Goal: Task Accomplishment & Management: Complete application form

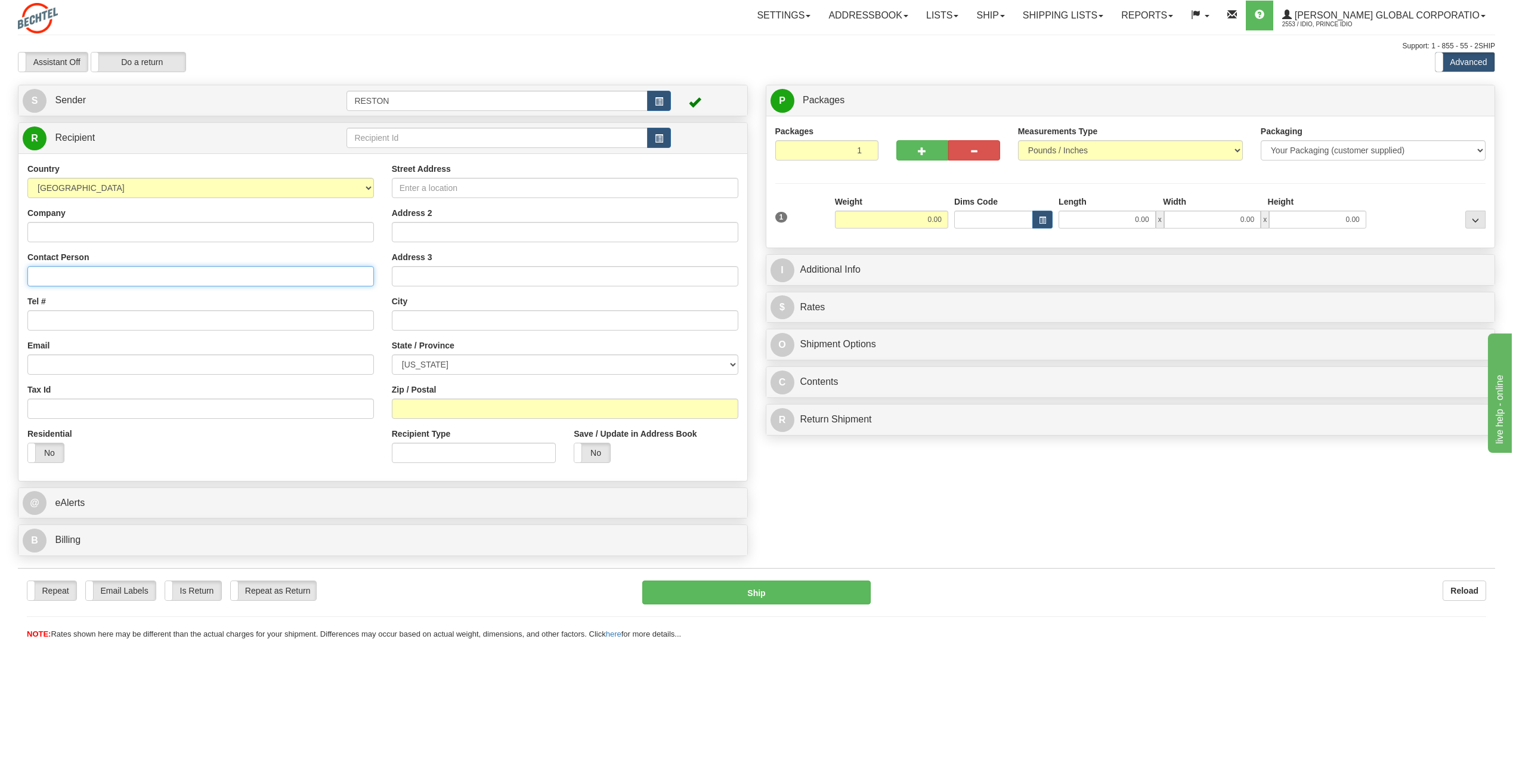
paste input "Michael Florit"
type input "Michael Florit"
paste input "MFLORIT@bechtel.com"
type input "MFLORIT@bechtel.com"
click at [55, 385] on div "Tax Id" at bounding box center [201, 401] width 347 height 35
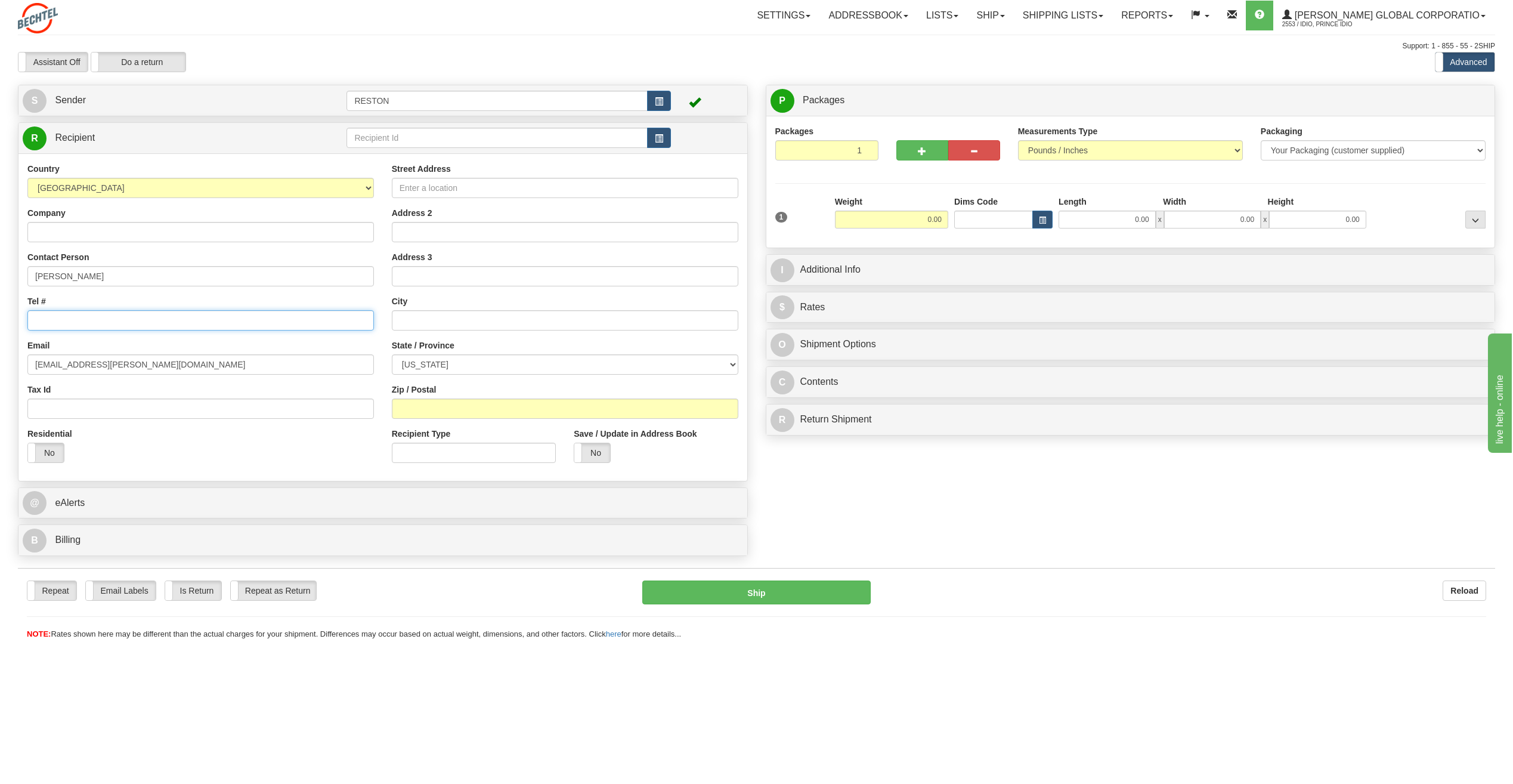
paste input "+15714716075"
type input "+15714716075"
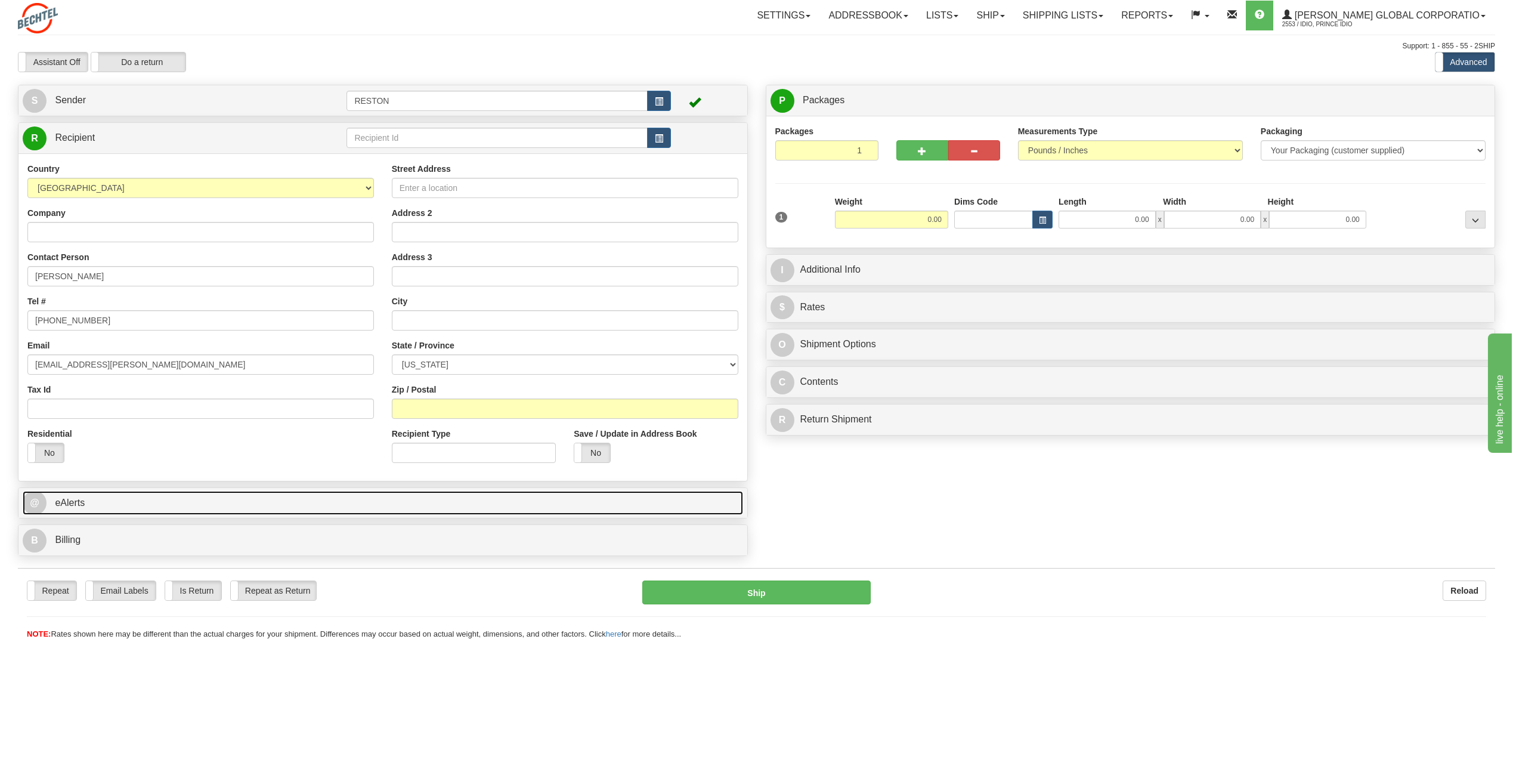
click at [78, 497] on span "eAlerts" at bounding box center [70, 502] width 30 height 10
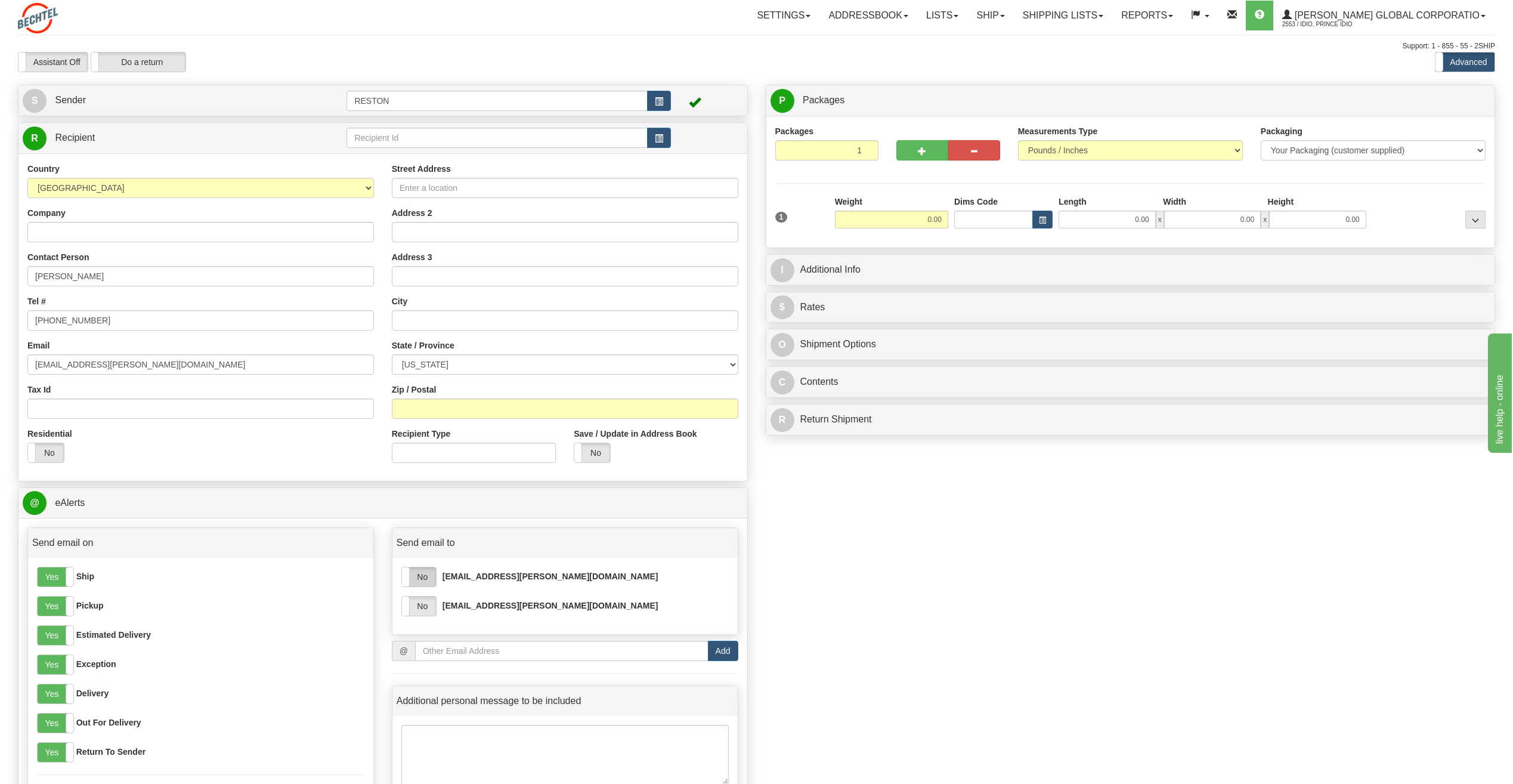
drag, startPoint x: 427, startPoint y: 576, endPoint x: 426, endPoint y: 581, distance: 5.1
click at [427, 576] on label "No" at bounding box center [419, 577] width 34 height 19
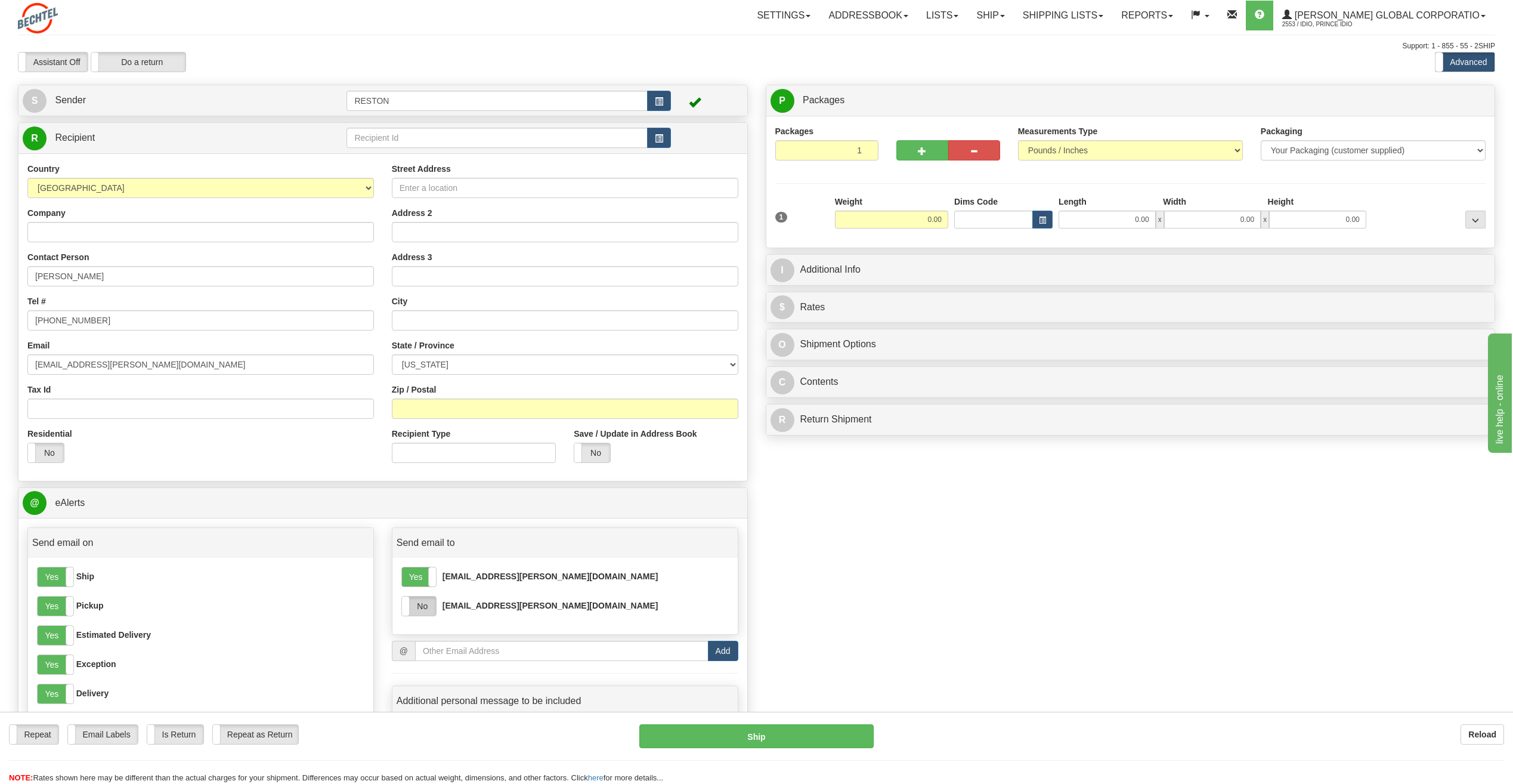
click at [428, 610] on label "No" at bounding box center [419, 606] width 34 height 19
click at [893, 223] on input "0.00" at bounding box center [892, 219] width 113 height 18
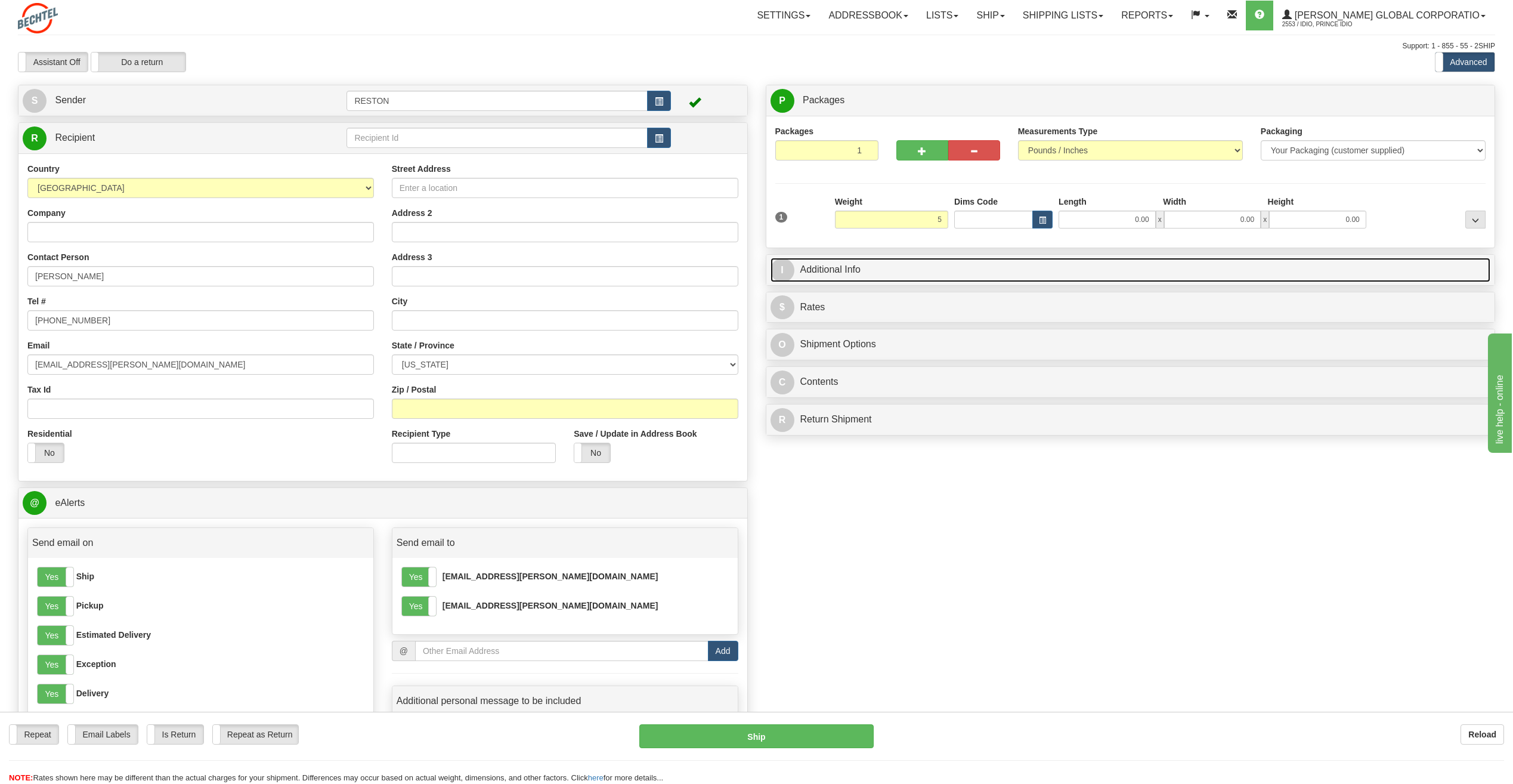
type input "5.00"
click at [906, 263] on link "I Additional Info" at bounding box center [1131, 270] width 721 height 24
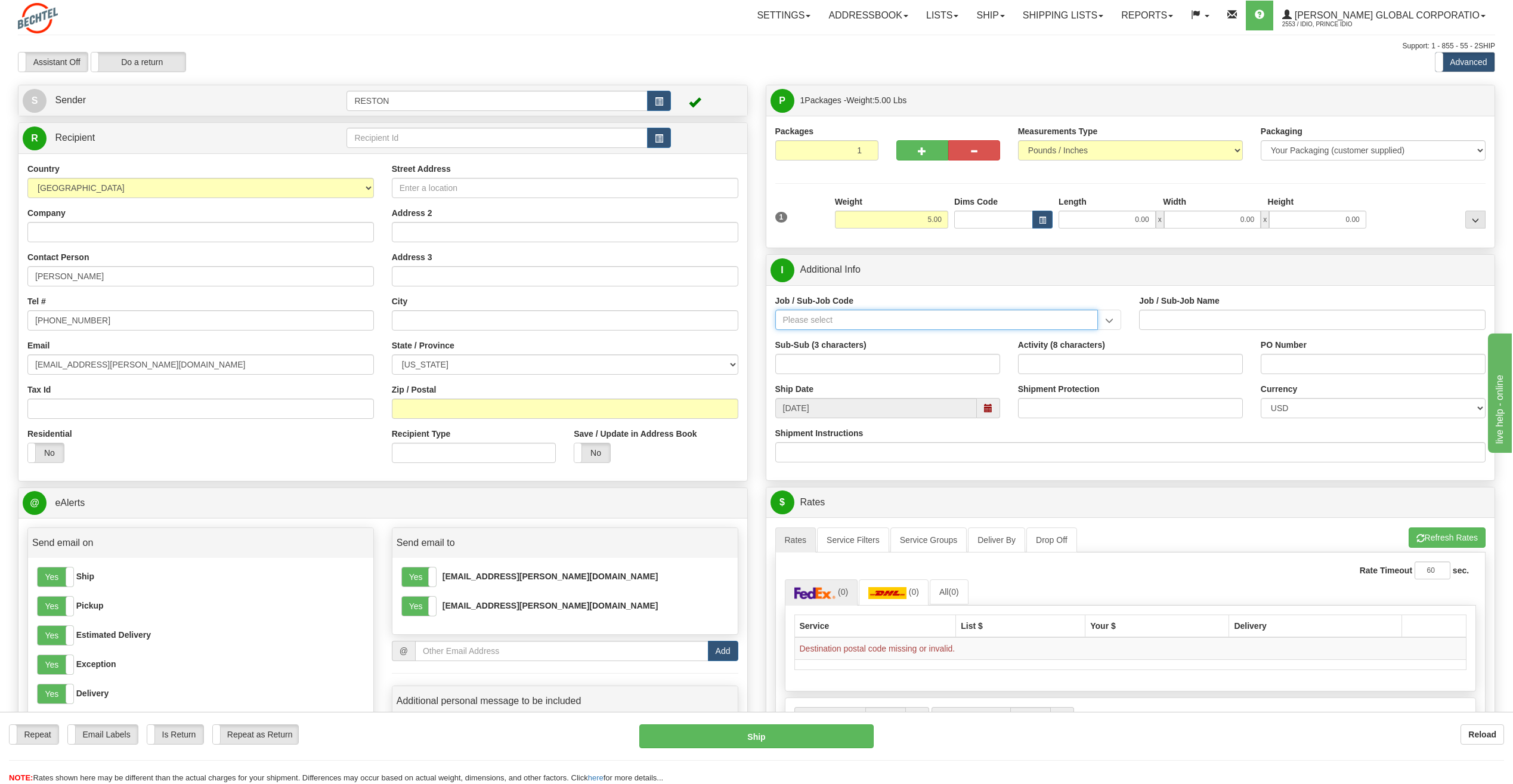
paste input "97982-100"
type input "97982-100"
click at [868, 338] on div "97982-100" at bounding box center [934, 338] width 312 height 13
type input "RAIL EPC - MANAGEMENT"
type input "97982-100"
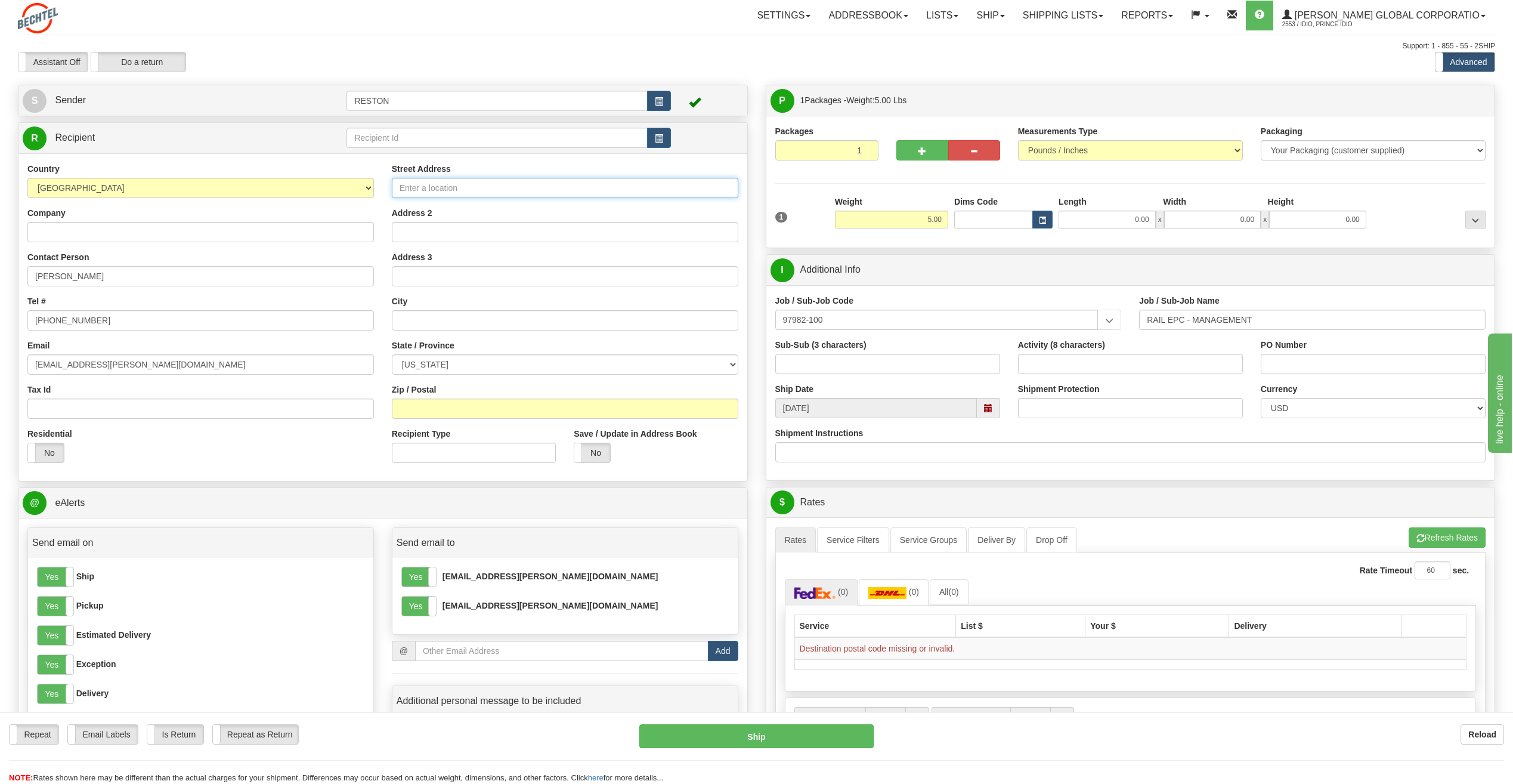
paste input "24628 Lavender Grove Drive"
type input "24628 Lavender Grove Drive"
paste input "Aldie"
type input "Aldie"
click at [426, 361] on select "ALABAMA ALASKA ARIZONA ARKANSAS Armed Forces America Armed Forces Europe Armed …" at bounding box center [565, 364] width 347 height 20
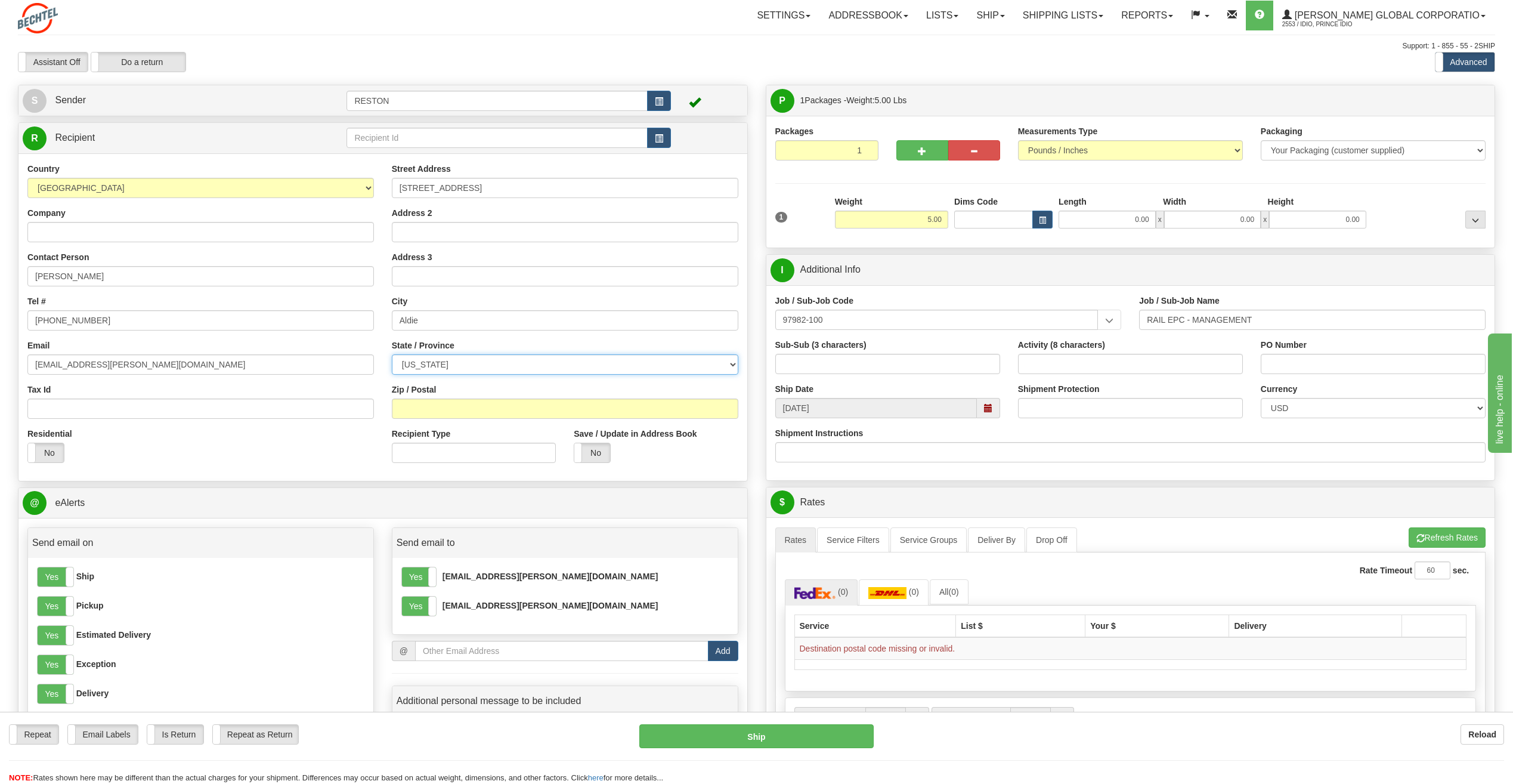
select select "VA"
click at [392, 354] on select "ALABAMA ALASKA ARIZONA ARKANSAS Armed Forces America Armed Forces Europe Armed …" at bounding box center [565, 364] width 347 height 20
paste input "20105"
type input "20105"
click at [285, 444] on div "Residential Yes No" at bounding box center [201, 450] width 364 height 44
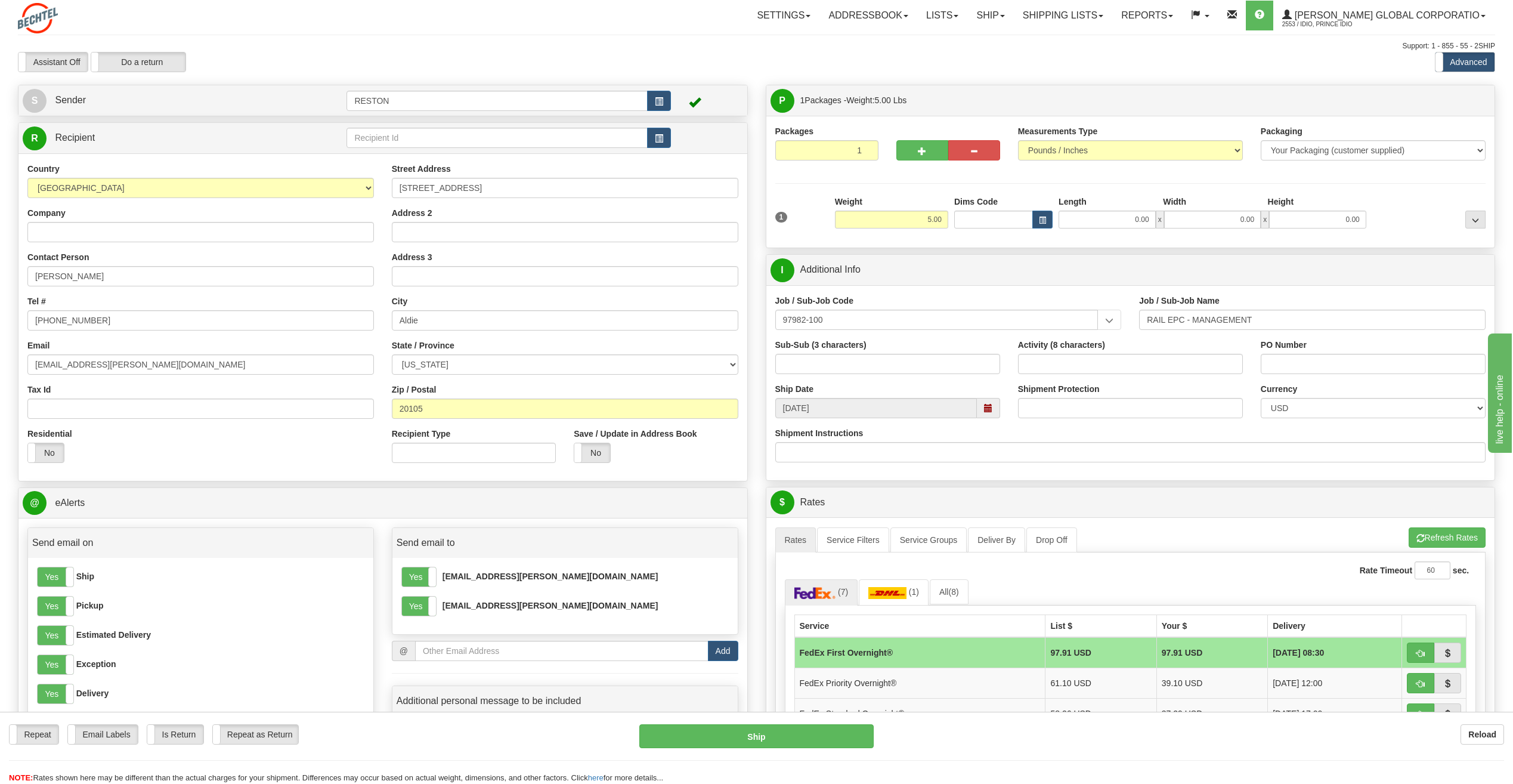
click at [253, 443] on div "Residential Yes No" at bounding box center [201, 450] width 364 height 44
click at [1432, 532] on button "Refresh Rates" at bounding box center [1447, 537] width 77 height 20
click at [795, 737] on button "Ship" at bounding box center [756, 736] width 234 height 24
type input "06"
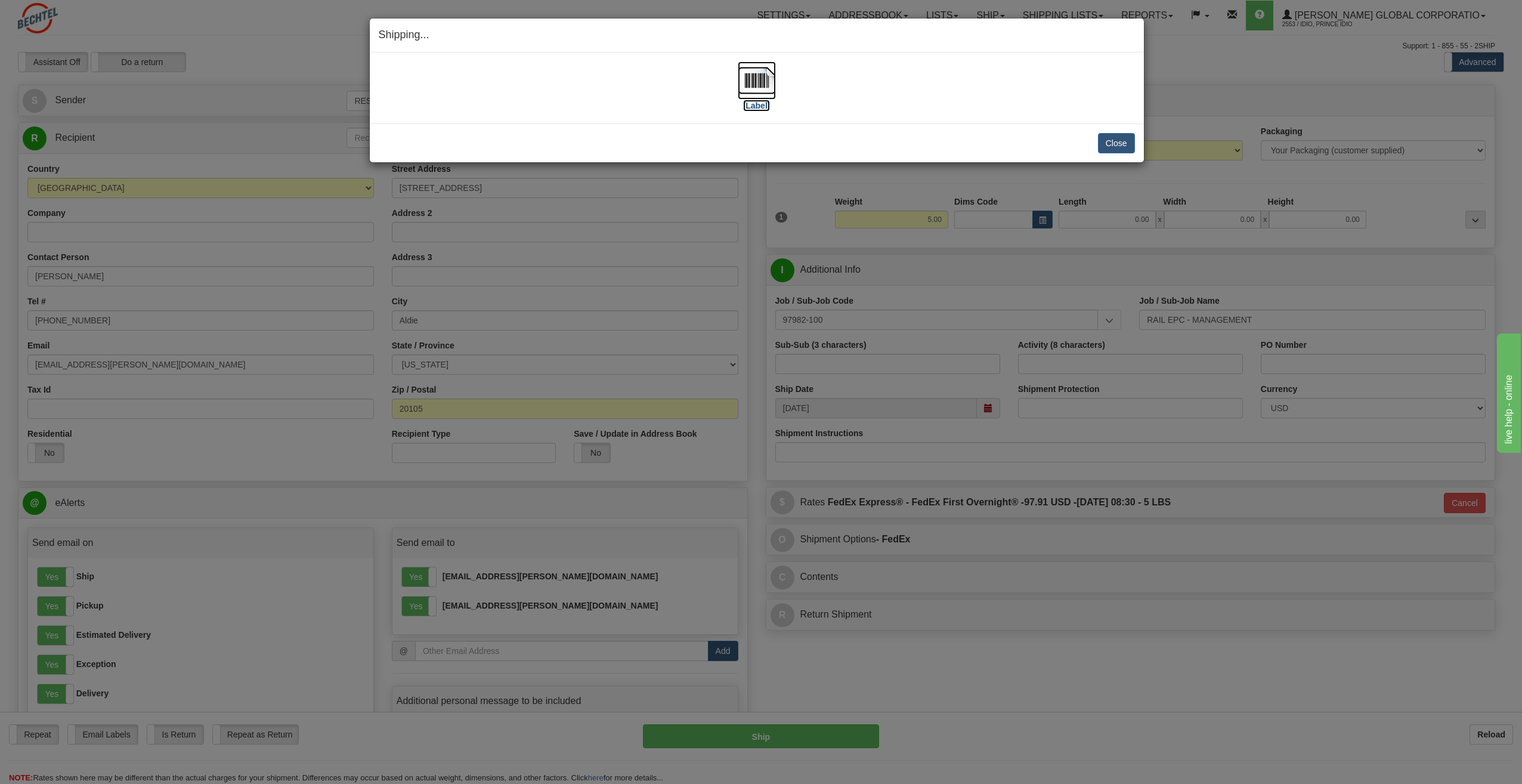
click at [750, 105] on label "[Label]" at bounding box center [757, 105] width 28 height 12
click at [1112, 142] on button "Close" at bounding box center [1117, 143] width 37 height 20
